Goal: Information Seeking & Learning: Learn about a topic

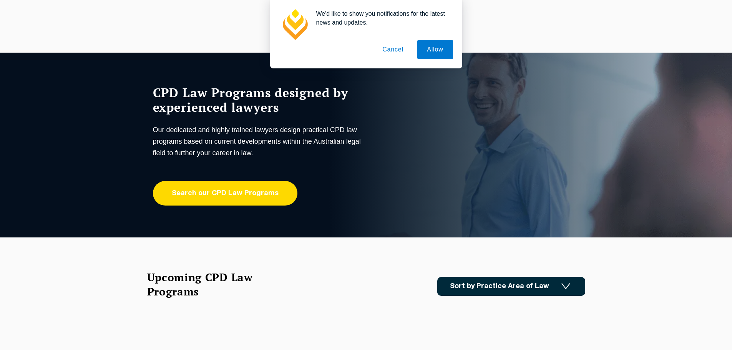
drag, startPoint x: 0, startPoint y: 0, endPoint x: 215, endPoint y: 192, distance: 288.3
click at [215, 192] on link "Search our CPD Law Programs" at bounding box center [225, 193] width 144 height 25
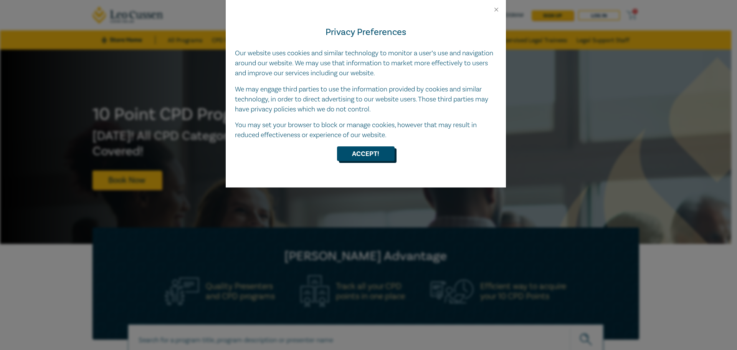
click at [368, 154] on button "Accept!" at bounding box center [366, 153] width 58 height 15
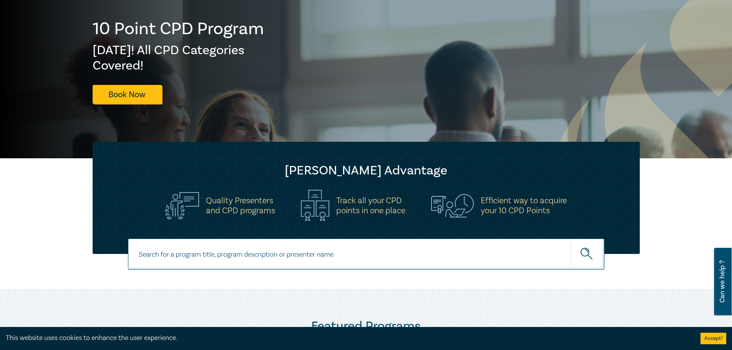
scroll to position [115, 0]
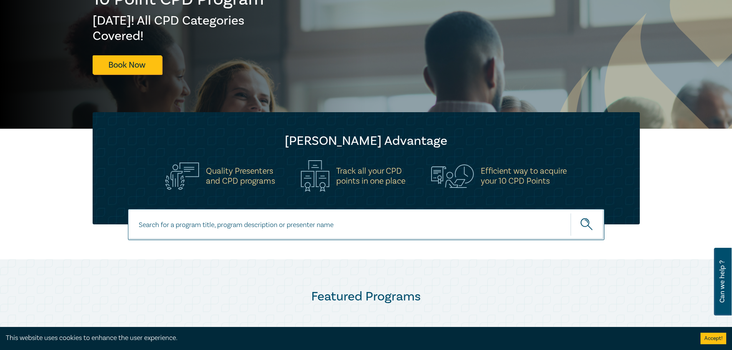
click at [249, 214] on input at bounding box center [366, 224] width 476 height 31
type input "supervised legal practice"
click at [570, 213] on button "submit" at bounding box center [587, 224] width 34 height 23
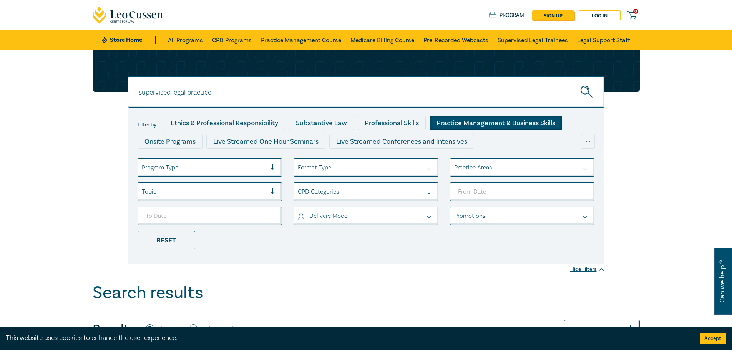
click at [467, 122] on div "Practice Management & Business Skills" at bounding box center [495, 123] width 132 height 15
click at [162, 240] on div "Reset" at bounding box center [166, 240] width 58 height 18
click at [489, 123] on div "Practice Management & Business Skills" at bounding box center [495, 123] width 132 height 15
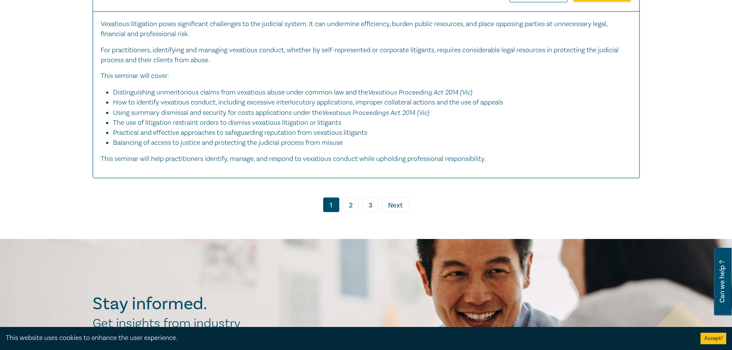
scroll to position [4417, 0]
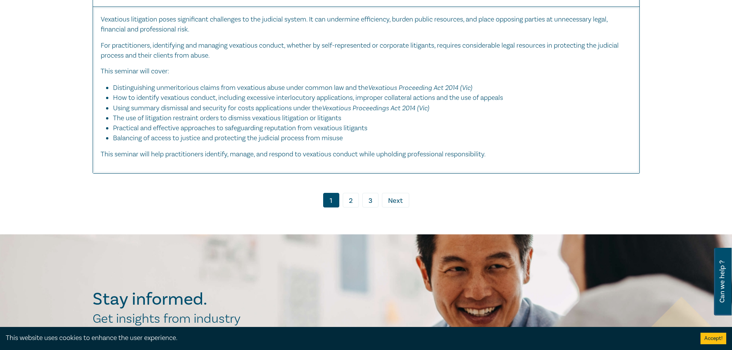
click at [397, 206] on span "Next" at bounding box center [395, 201] width 15 height 10
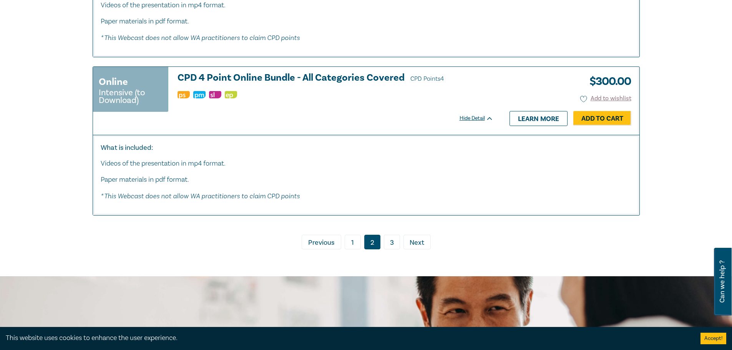
scroll to position [3348, 0]
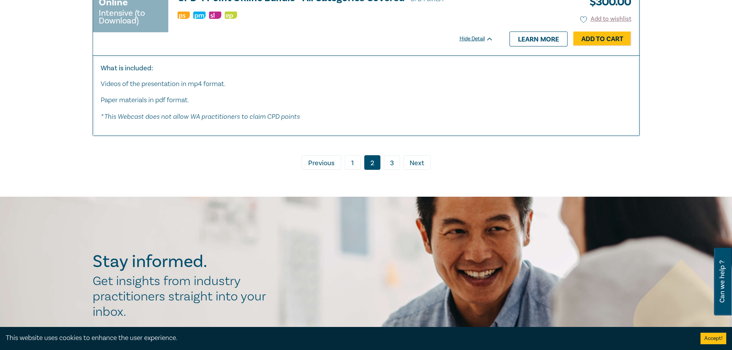
click at [391, 168] on link "3" at bounding box center [392, 162] width 16 height 15
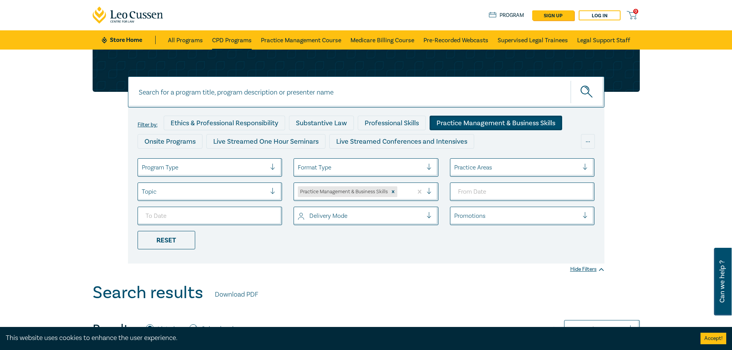
click at [235, 42] on link "CPD Programs" at bounding box center [232, 39] width 40 height 19
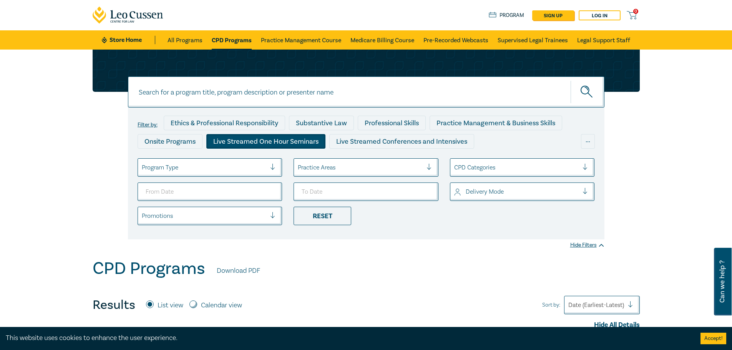
click at [299, 142] on div "Live Streamed One Hour Seminars" at bounding box center [265, 141] width 119 height 15
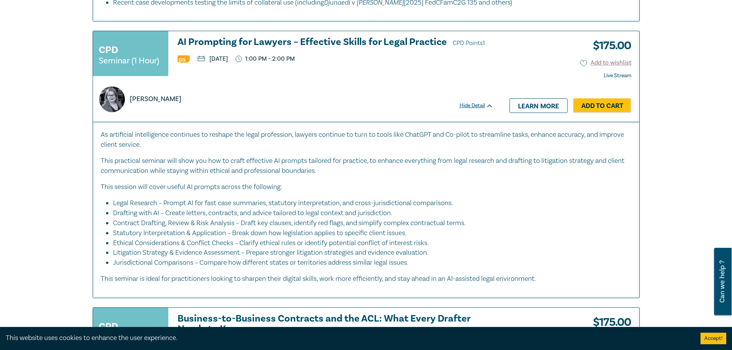
scroll to position [845, 0]
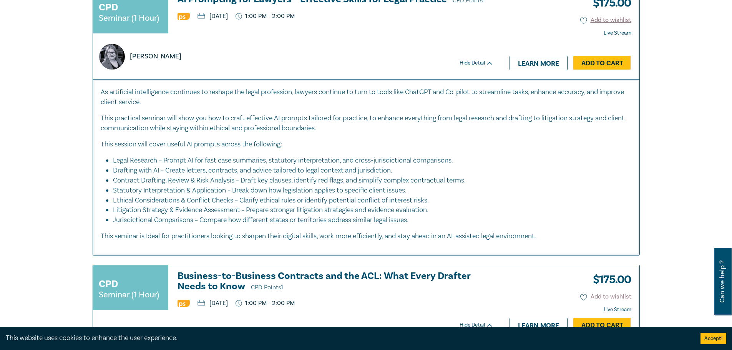
drag, startPoint x: 400, startPoint y: 288, endPoint x: 75, endPoint y: 241, distance: 328.6
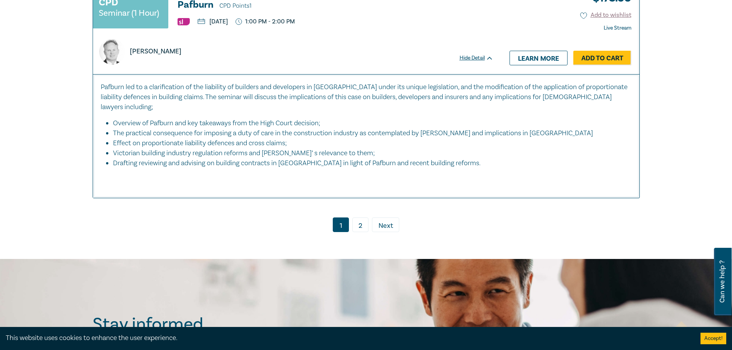
scroll to position [3802, 0]
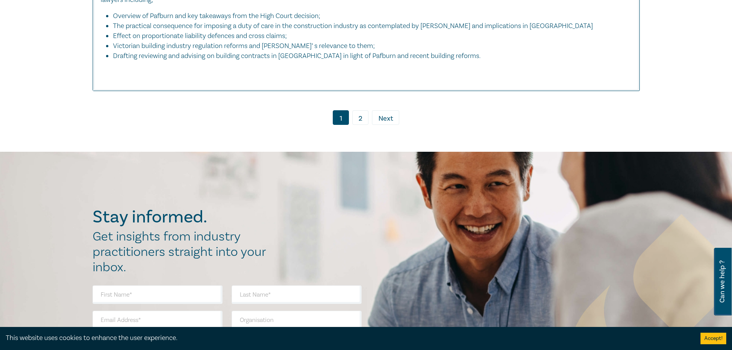
click at [362, 110] on link "2" at bounding box center [360, 117] width 16 height 15
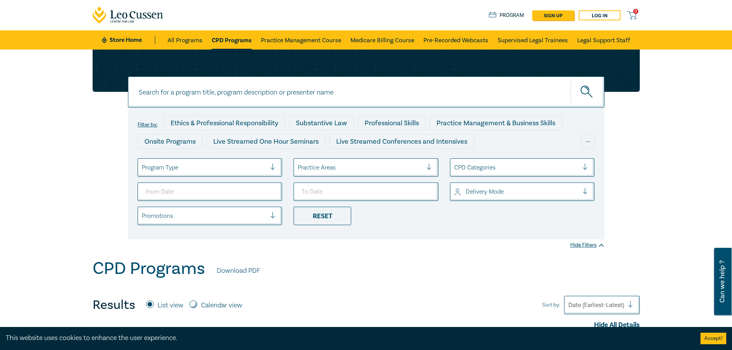
click at [273, 168] on div at bounding box center [276, 168] width 12 height 8
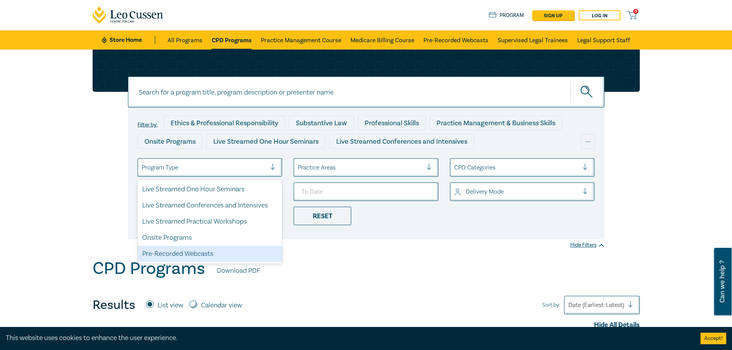
click at [176, 255] on div "Pre-Recorded Webcasts" at bounding box center [209, 254] width 145 height 16
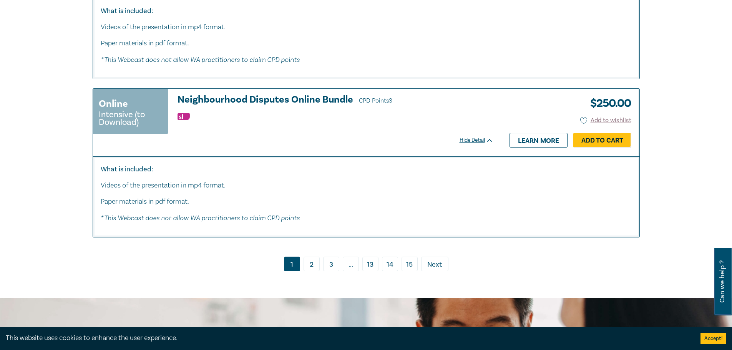
scroll to position [3956, 0]
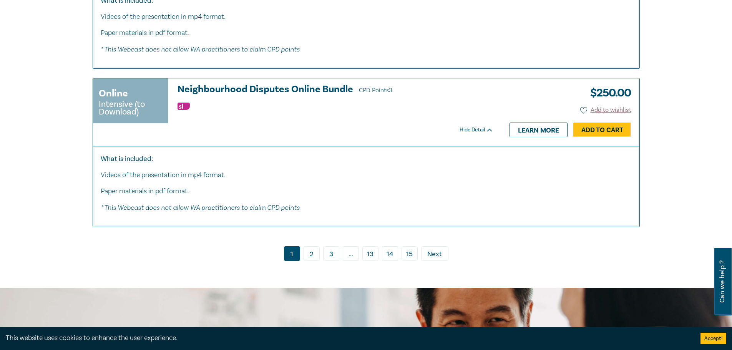
click at [315, 255] on link "2" at bounding box center [311, 253] width 16 height 15
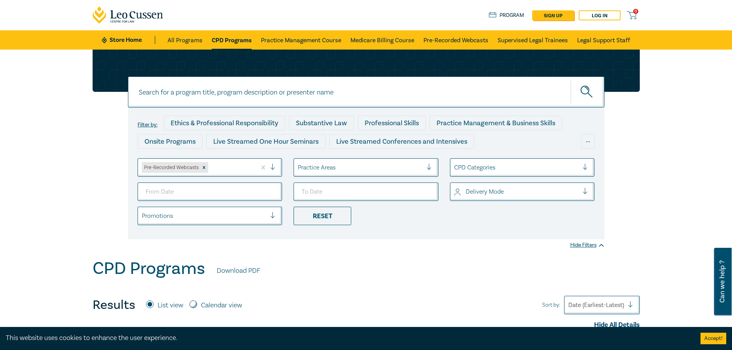
click at [120, 41] on link "Store Home" at bounding box center [128, 40] width 53 height 8
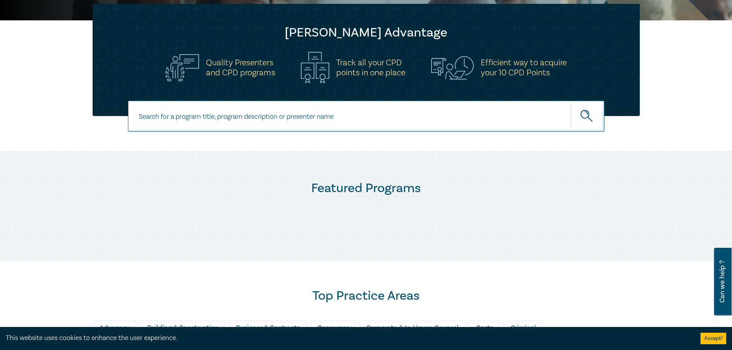
scroll to position [230, 0]
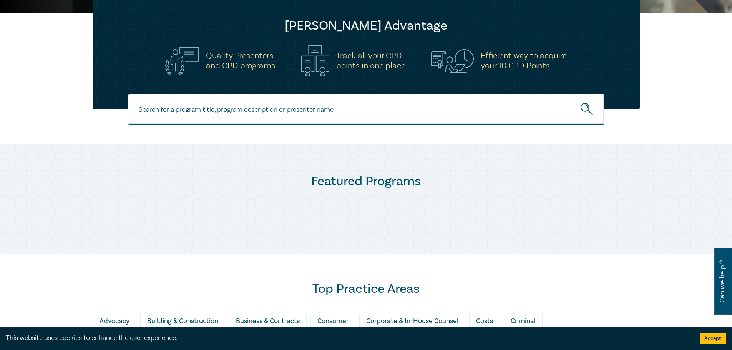
click at [194, 109] on input at bounding box center [366, 109] width 476 height 31
type input "supervised legal practice"
click at [570, 98] on button "submit" at bounding box center [587, 109] width 34 height 23
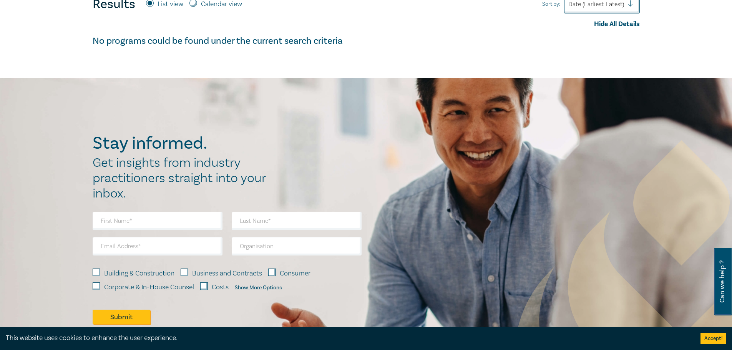
scroll to position [346, 0]
